Goal: Find specific page/section: Find specific page/section

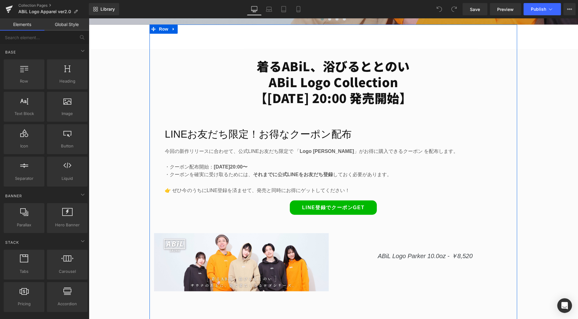
scroll to position [259, 0]
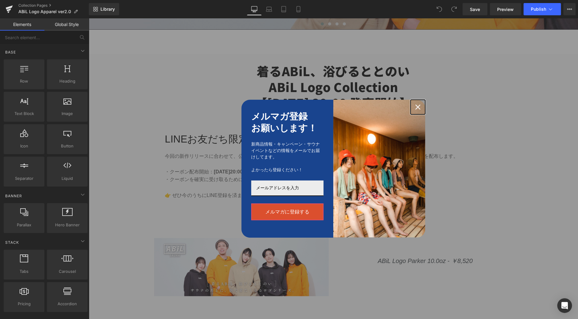
click at [417, 107] on icon "close icon" at bounding box center [417, 107] width 5 height 5
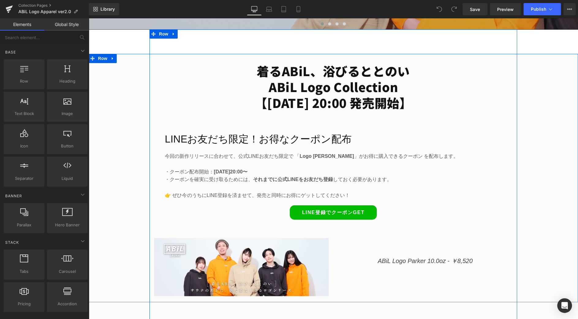
click at [288, 167] on p at bounding box center [333, 164] width 337 height 8
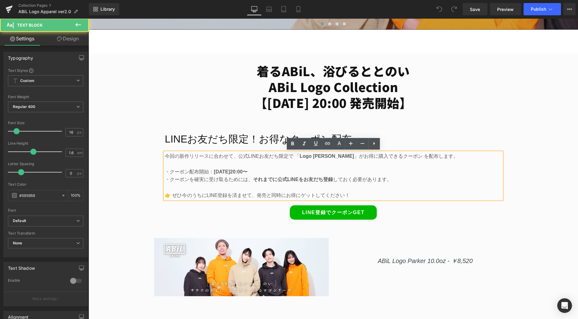
click at [273, 170] on p "・クーポン配布開始： [DATE]20:00〜" at bounding box center [333, 172] width 337 height 8
drag, startPoint x: 273, startPoint y: 170, endPoint x: 160, endPoint y: 170, distance: 112.4
click at [160, 170] on div "LINEお友だち限定！お得なクーポン配布 Heading 今回の新作リリースに合わせて、公式LINEお友だち限定で 「 Logo Parker 」がお得に購入…" at bounding box center [332, 174] width 367 height 109
click at [235, 197] on p "👉 ぜひ今のうちにLINE登録を済ませて、発売と同時にお得にゲットしてください！" at bounding box center [333, 196] width 337 height 8
drag, startPoint x: 361, startPoint y: 194, endPoint x: 164, endPoint y: 171, distance: 198.2
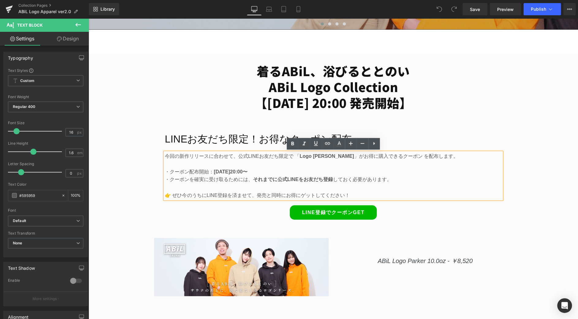
click at [165, 171] on div "今回の新作リリースに合わせて、公式LINEお友だち限定で 「 Logo Parker 」がお得に購入できるクーポン を配布します。 ・クーポン配布開始： [D…" at bounding box center [333, 175] width 337 height 47
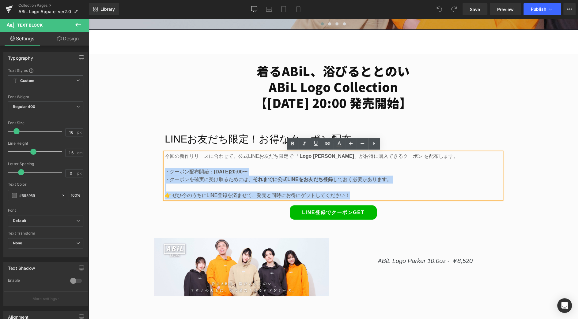
drag, startPoint x: 166, startPoint y: 172, endPoint x: 377, endPoint y: 196, distance: 211.6
click at [377, 196] on div "今回の新作リリースに合わせて、公式LINEお友だち限定で 「 Logo Parker 」がお得に購入できるクーポン を配布します。 ・クーポン配布開始： [D…" at bounding box center [333, 175] width 337 height 47
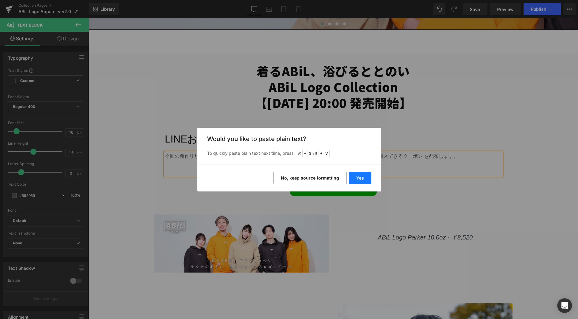
click at [359, 177] on button "Yes" at bounding box center [360, 178] width 22 height 12
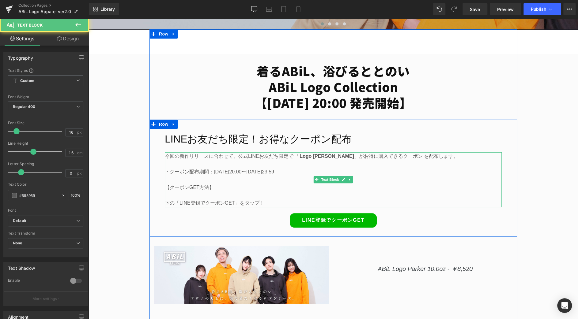
click at [282, 175] on p "・クーポン配布期間：[DATE]20:00〜[DATE]23:59" at bounding box center [333, 172] width 337 height 8
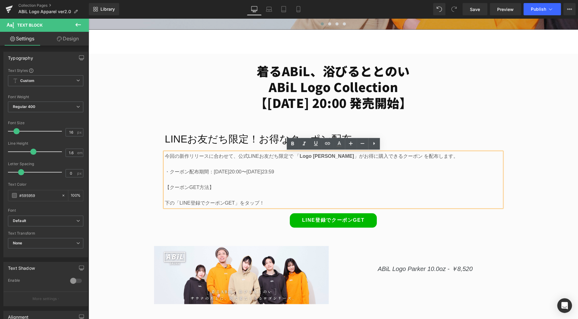
click at [245, 175] on p "・クーポン配布期間：[DATE]20:00〜[DATE]23:59" at bounding box center [333, 172] width 337 height 8
click at [243, 178] on p at bounding box center [333, 180] width 337 height 8
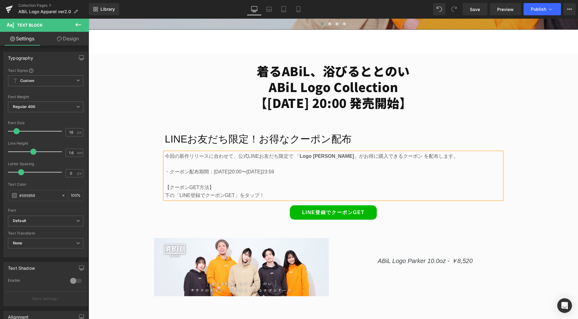
click at [194, 180] on p at bounding box center [333, 180] width 337 height 8
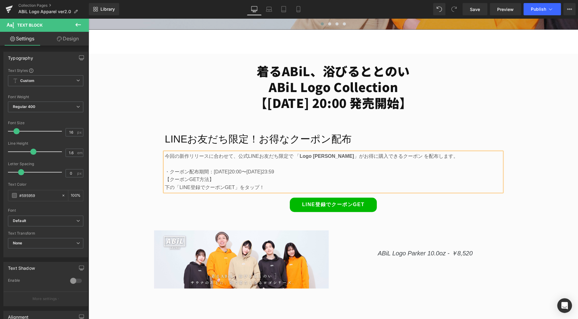
click at [299, 156] on strong "Logo [PERSON_NAME]" at bounding box center [326, 156] width 55 height 5
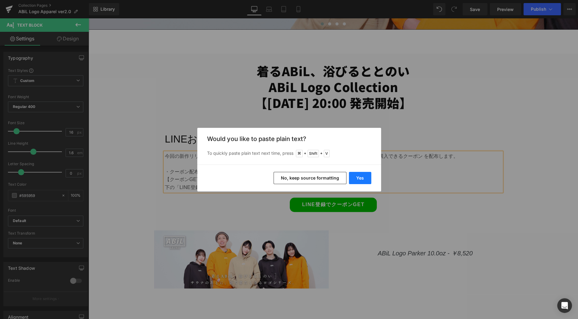
click at [362, 178] on button "Yes" at bounding box center [360, 178] width 22 height 12
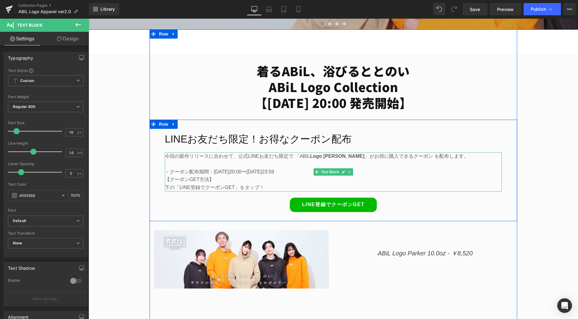
click at [310, 156] on strong "Logo [PERSON_NAME]" at bounding box center [337, 156] width 55 height 5
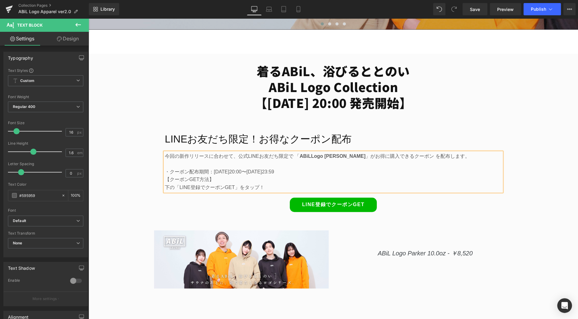
click at [410, 156] on p "今回の新作リリースに合わせて、公式LINEお友だち限定で 「 ABiL Logo Parker 」がお得に購入できるクーポン を配布します。" at bounding box center [333, 156] width 337 height 8
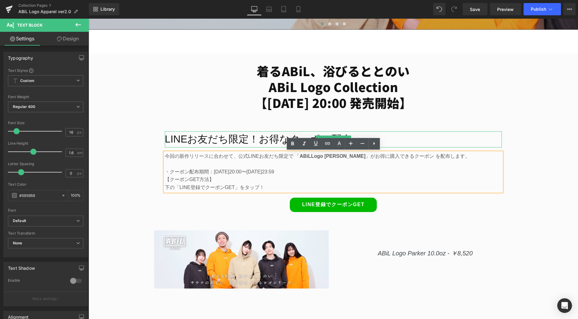
click at [248, 137] on h2 "LINEお友だち限定！お得なクーポン配布" at bounding box center [333, 139] width 337 height 16
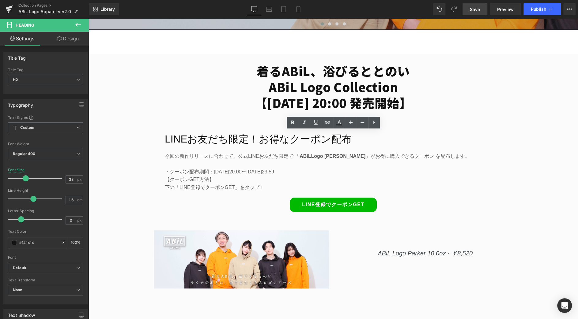
click at [475, 7] on span "Save" at bounding box center [475, 9] width 10 height 6
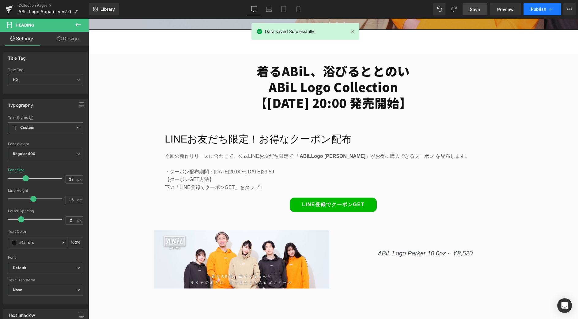
click at [532, 9] on span "Publish" at bounding box center [538, 9] width 15 height 5
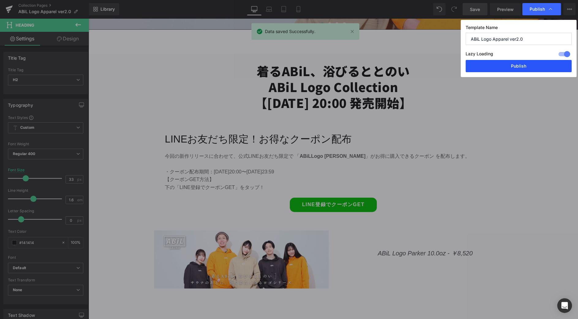
click at [531, 62] on button "Publish" at bounding box center [518, 66] width 106 height 12
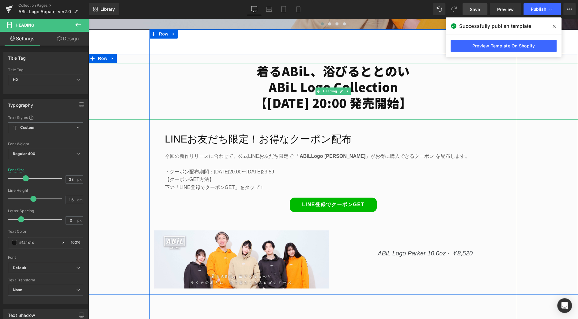
click at [321, 102] on h1 "ABiL Logo Collection 【[DATE] 20:00 発売開始】" at bounding box center [332, 95] width 489 height 32
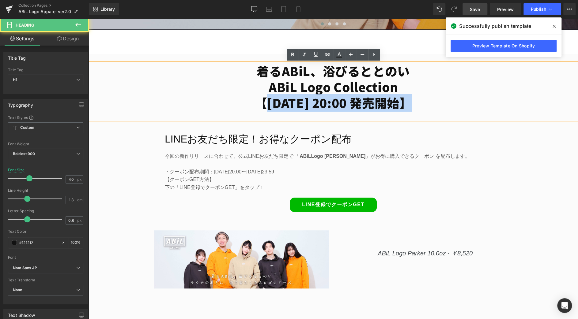
drag, startPoint x: 401, startPoint y: 103, endPoint x: 266, endPoint y: 104, distance: 135.7
click at [266, 104] on h1 "ABiL Logo Collection 【[DATE] 20:00 発売開始】" at bounding box center [332, 95] width 489 height 32
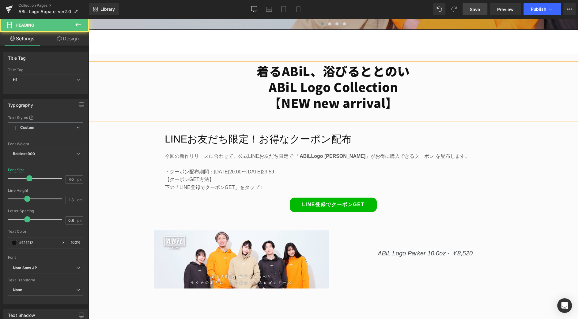
click at [347, 103] on h1 "ABiL Logo Collection 【NEW new arrival】" at bounding box center [332, 95] width 489 height 32
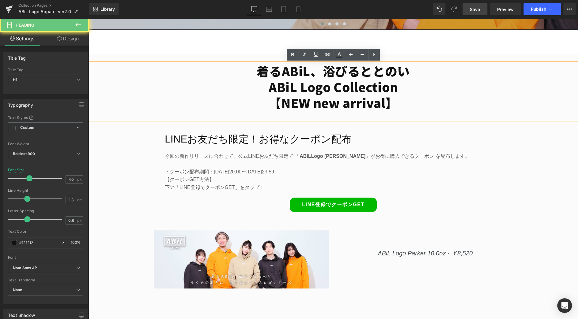
click at [344, 104] on h1 "ABiL Logo Collection 【NEW new arrival】" at bounding box center [332, 95] width 489 height 32
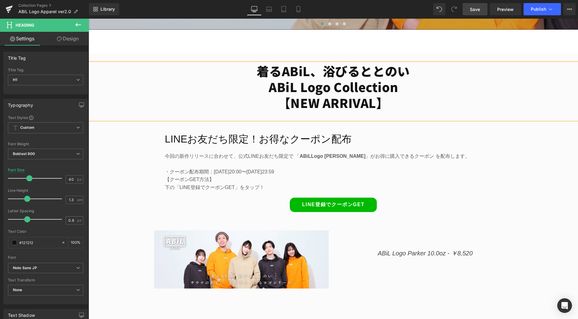
click at [476, 9] on span "Save" at bounding box center [475, 9] width 10 height 6
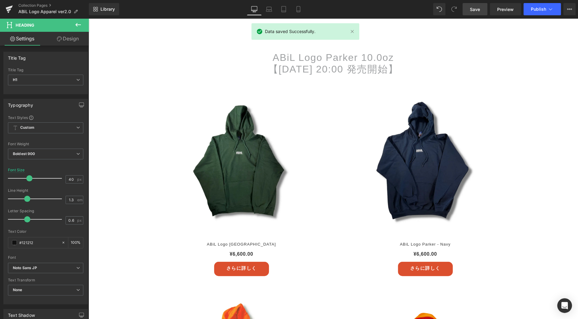
scroll to position [852, 0]
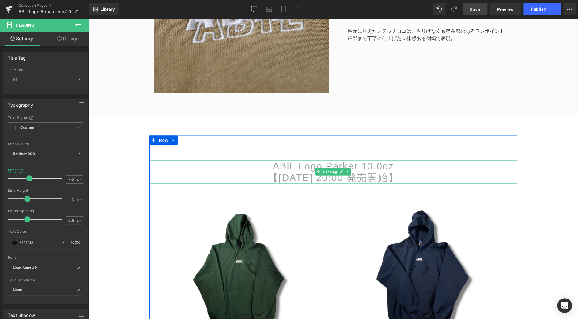
click at [363, 178] on h3 "【[DATE] 20:00 発売開始】" at bounding box center [332, 178] width 367 height 12
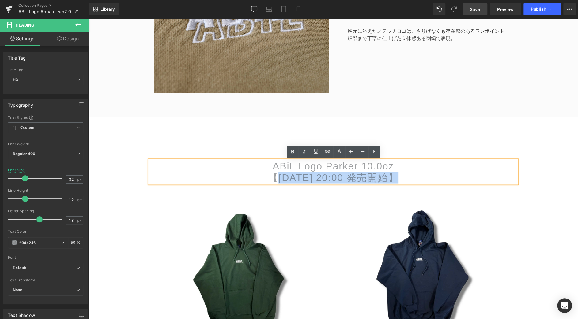
drag, startPoint x: 389, startPoint y: 179, endPoint x: 277, endPoint y: 177, distance: 111.8
click at [277, 177] on h3 "【[DATE] 20:00 発売開始】" at bounding box center [332, 178] width 367 height 12
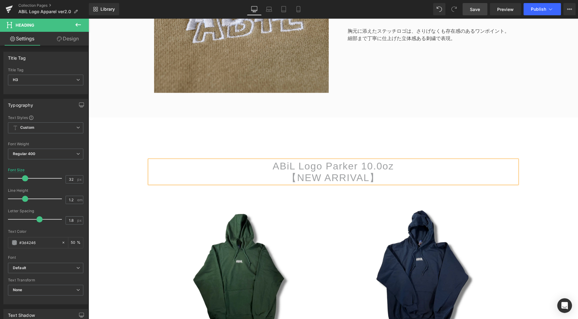
click at [477, 9] on span "Save" at bounding box center [475, 9] width 10 height 6
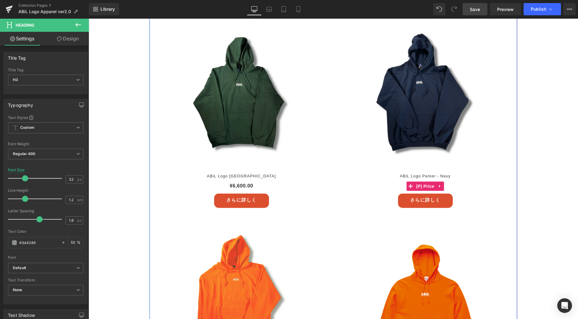
scroll to position [1077, 0]
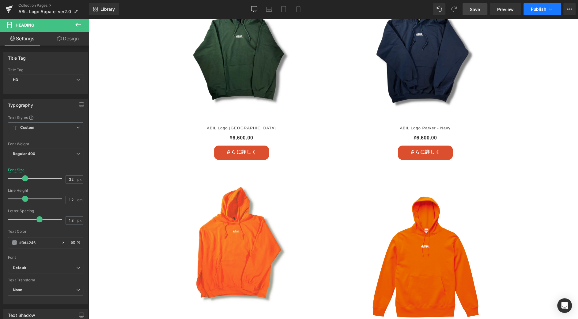
click at [541, 12] on button "Publish" at bounding box center [541, 9] width 37 height 12
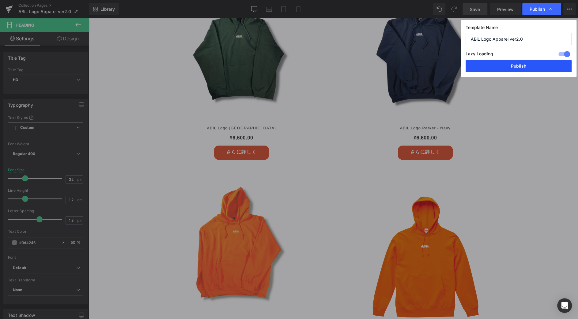
click at [523, 64] on button "Publish" at bounding box center [518, 66] width 106 height 12
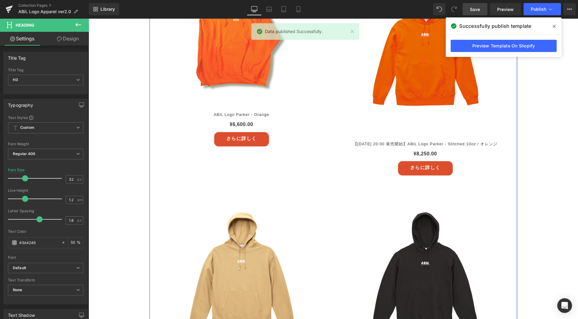
scroll to position [1291, 0]
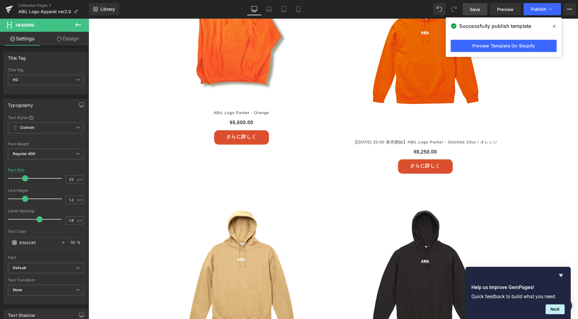
click at [553, 26] on icon at bounding box center [553, 26] width 3 height 5
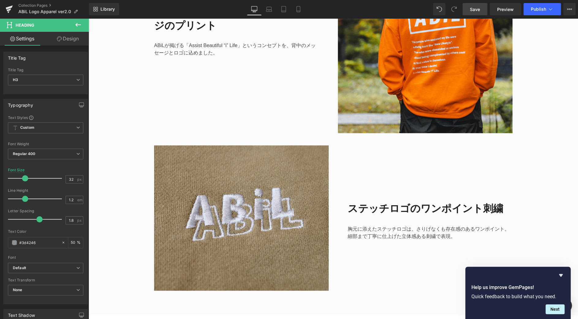
scroll to position [649, 0]
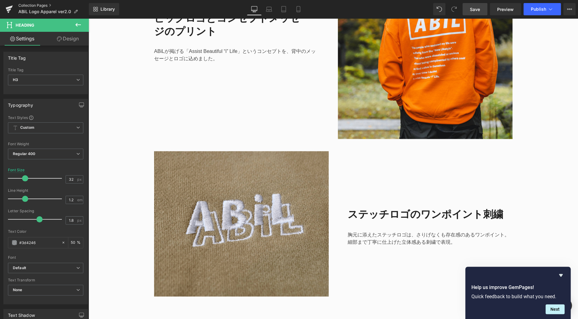
click at [32, 5] on link "Collection Pages" at bounding box center [53, 5] width 70 height 5
